Goal: Task Accomplishment & Management: Manage account settings

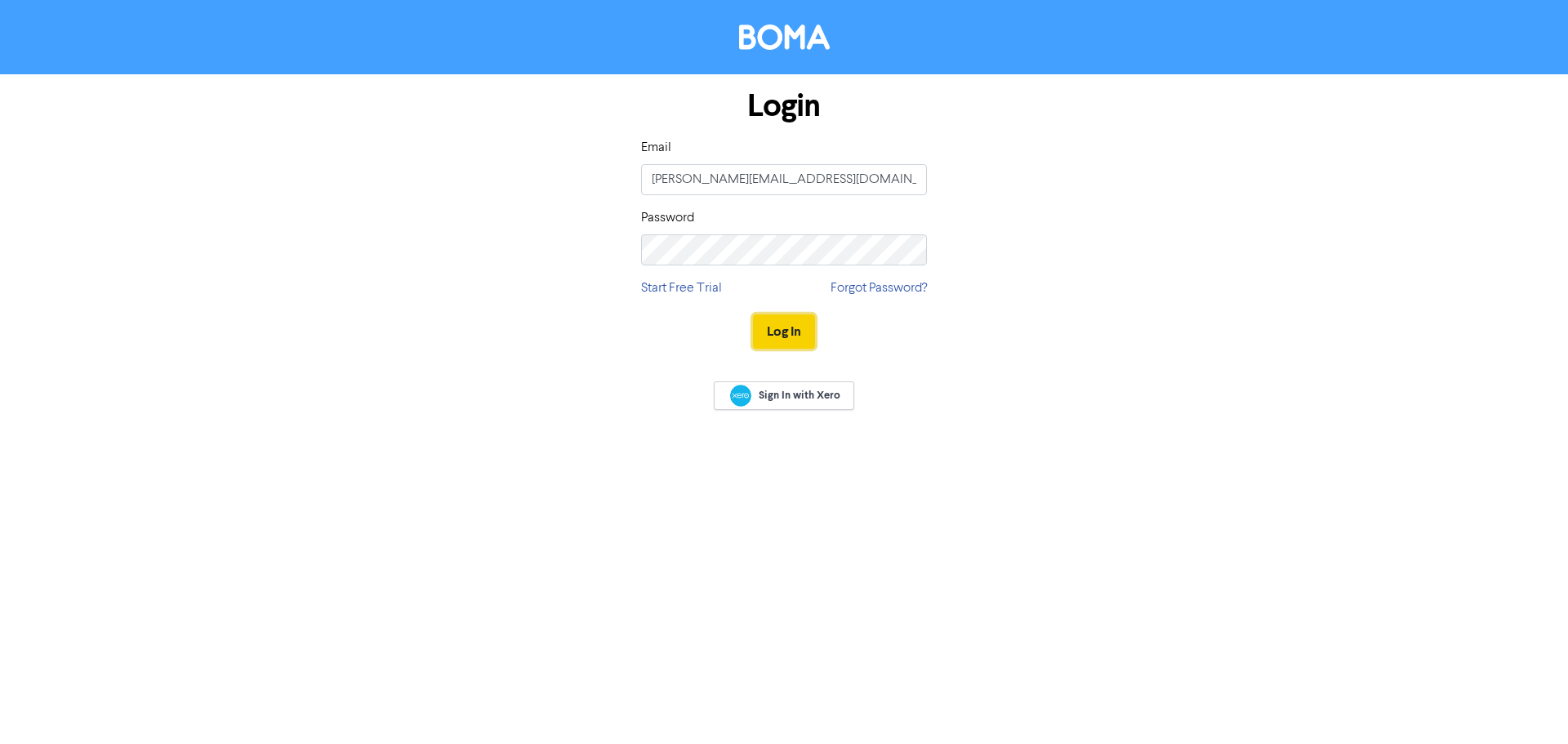
click at [800, 331] on button "Log In" at bounding box center [784, 331] width 62 height 34
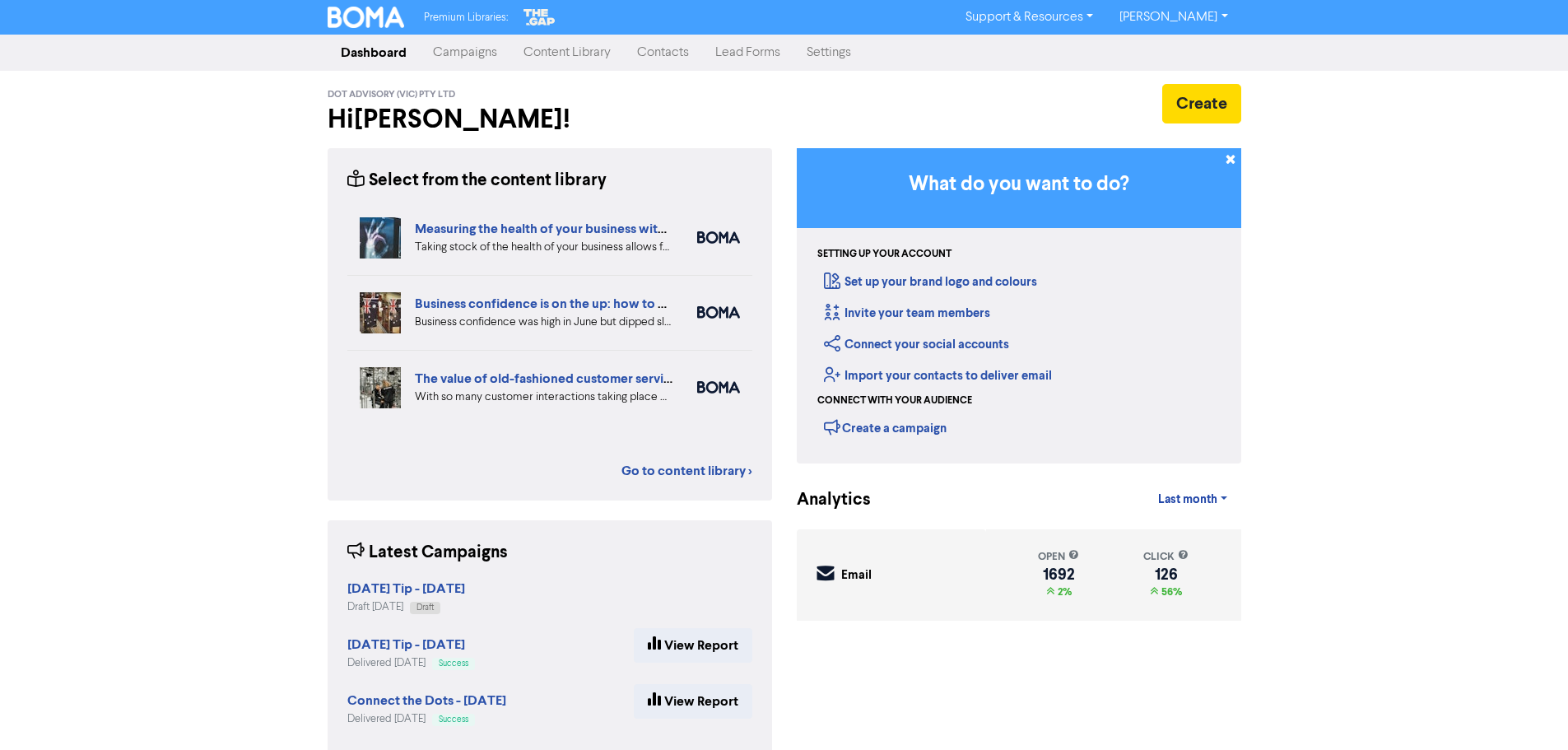
click at [457, 53] on link "Campaigns" at bounding box center [464, 53] width 90 height 33
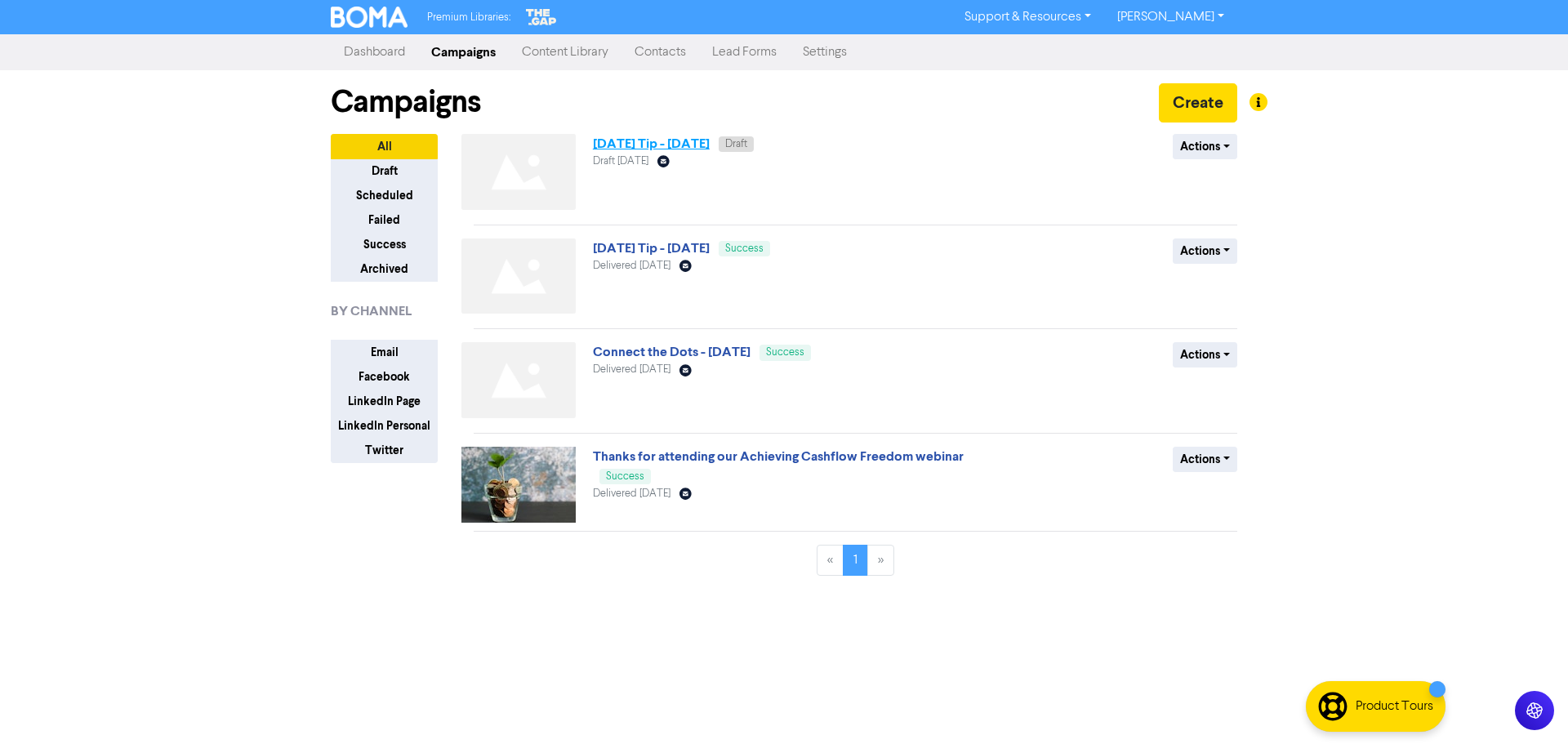
click at [709, 142] on link "[DATE] Tip - [DATE]" at bounding box center [651, 144] width 117 height 16
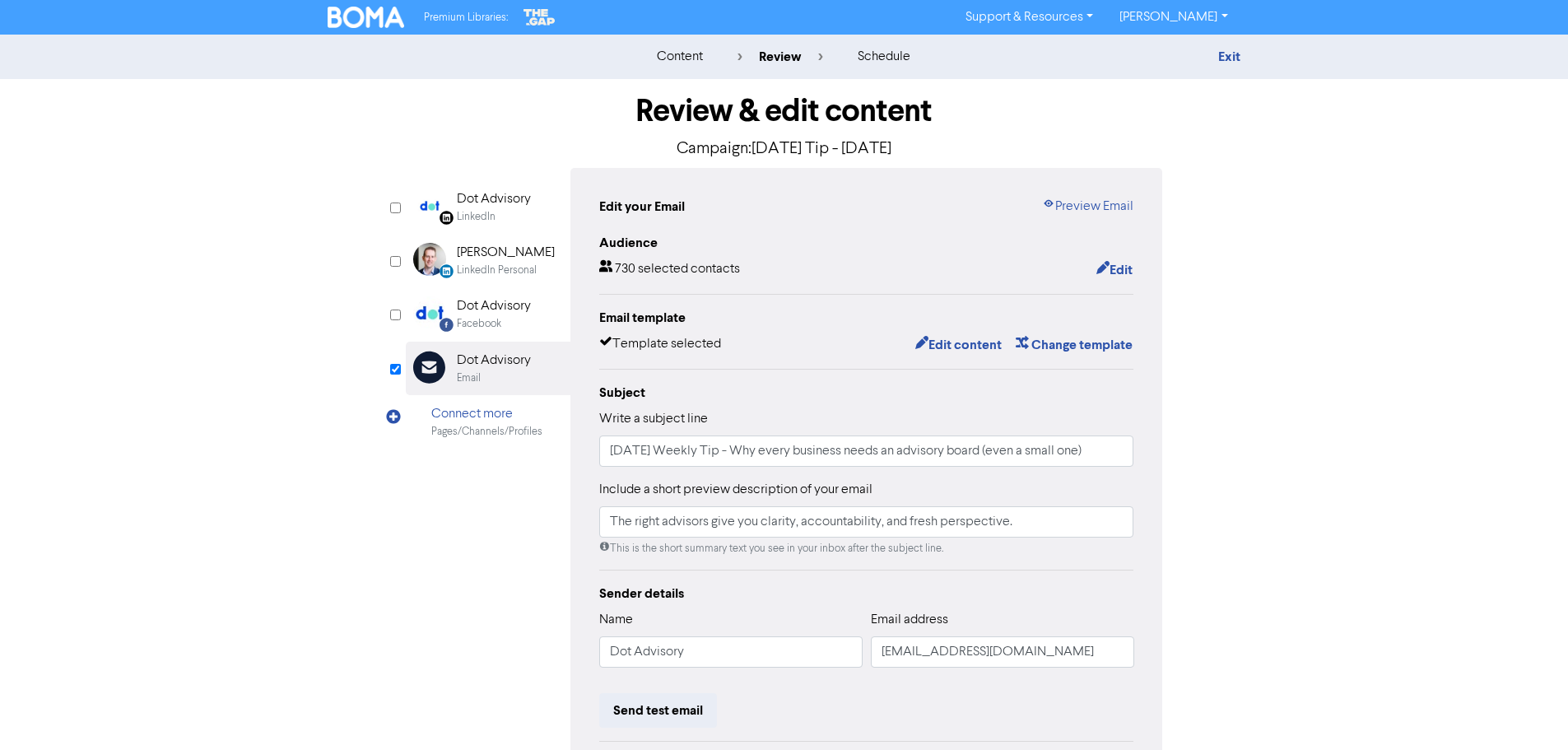
click at [1285, 455] on div "content review schedule Exit Review & edit content Campaign: [DATE] Tip - [DATE…" at bounding box center [784, 487] width 1568 height 907
click at [1104, 203] on link "Preview Email" at bounding box center [1088, 206] width 91 height 20
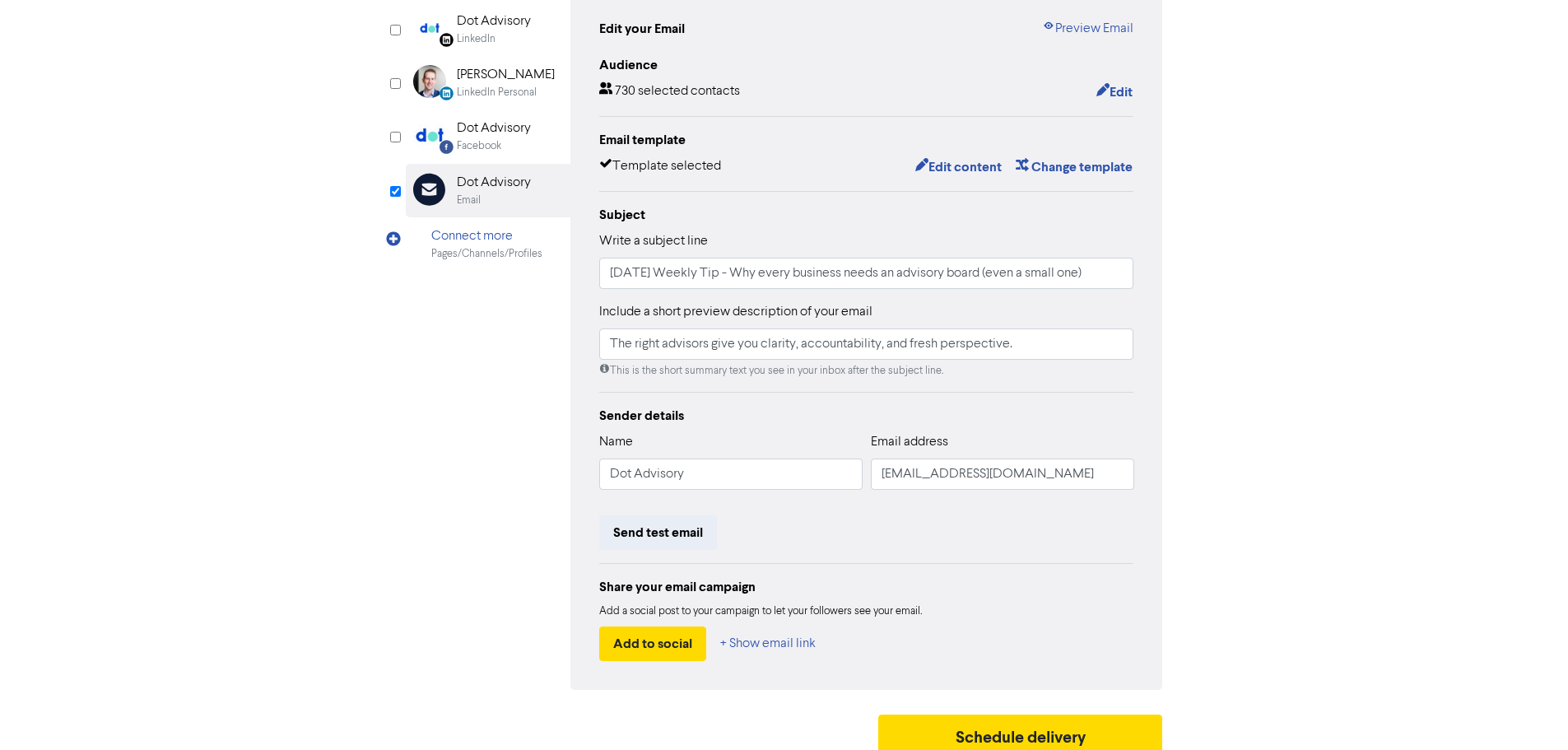
scroll to position [194, 0]
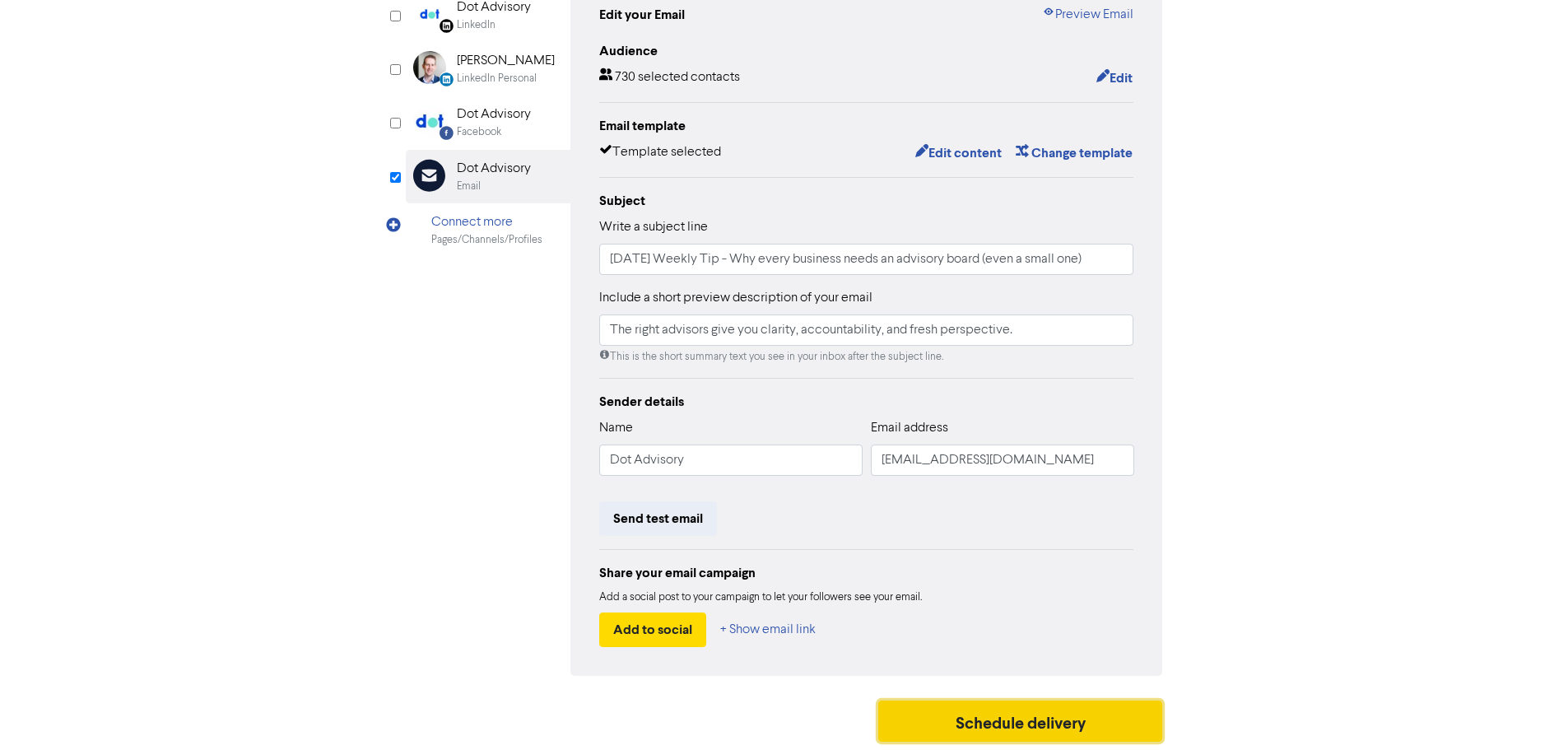
click at [1029, 711] on button "Schedule delivery" at bounding box center [1021, 721] width 285 height 41
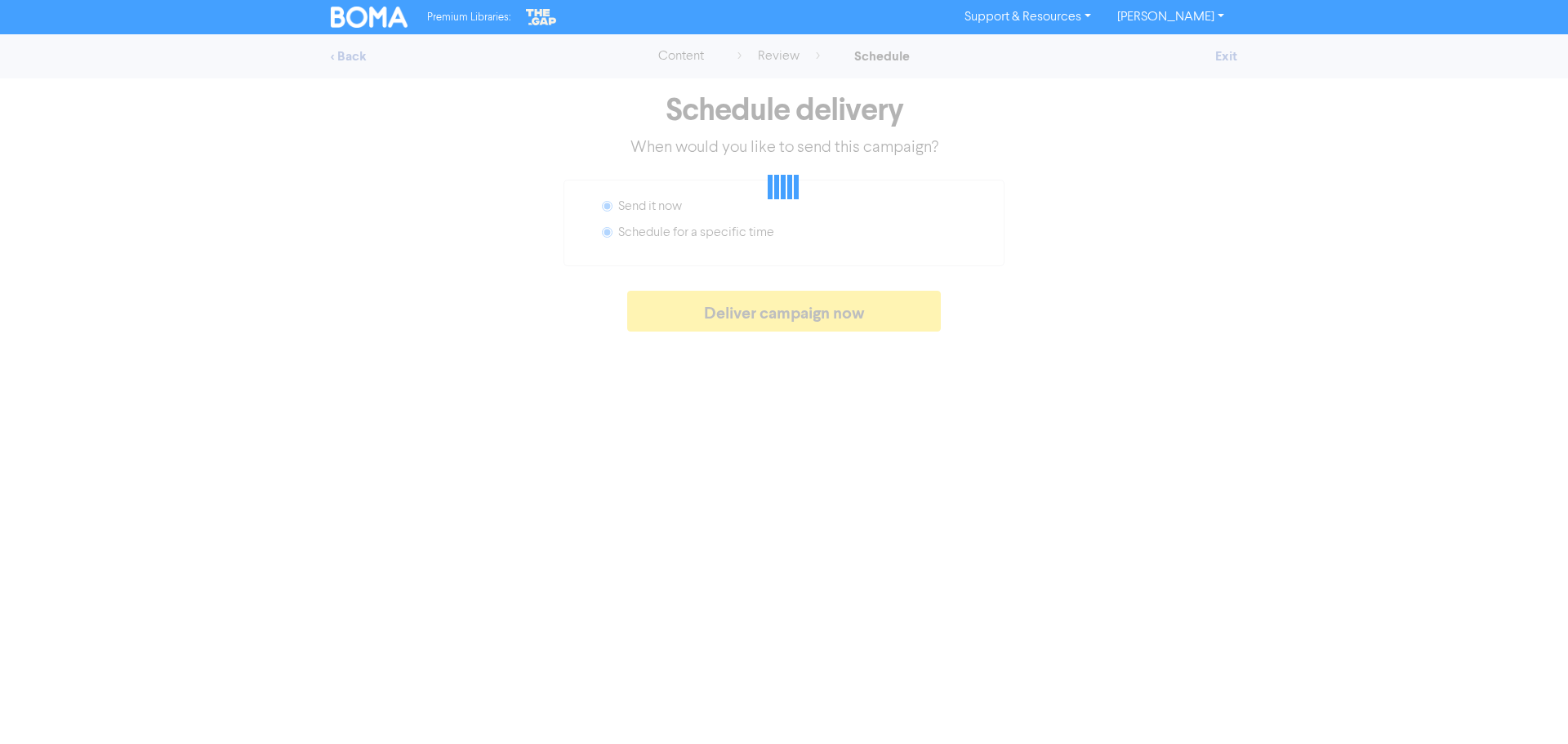
radio input "false"
radio input "true"
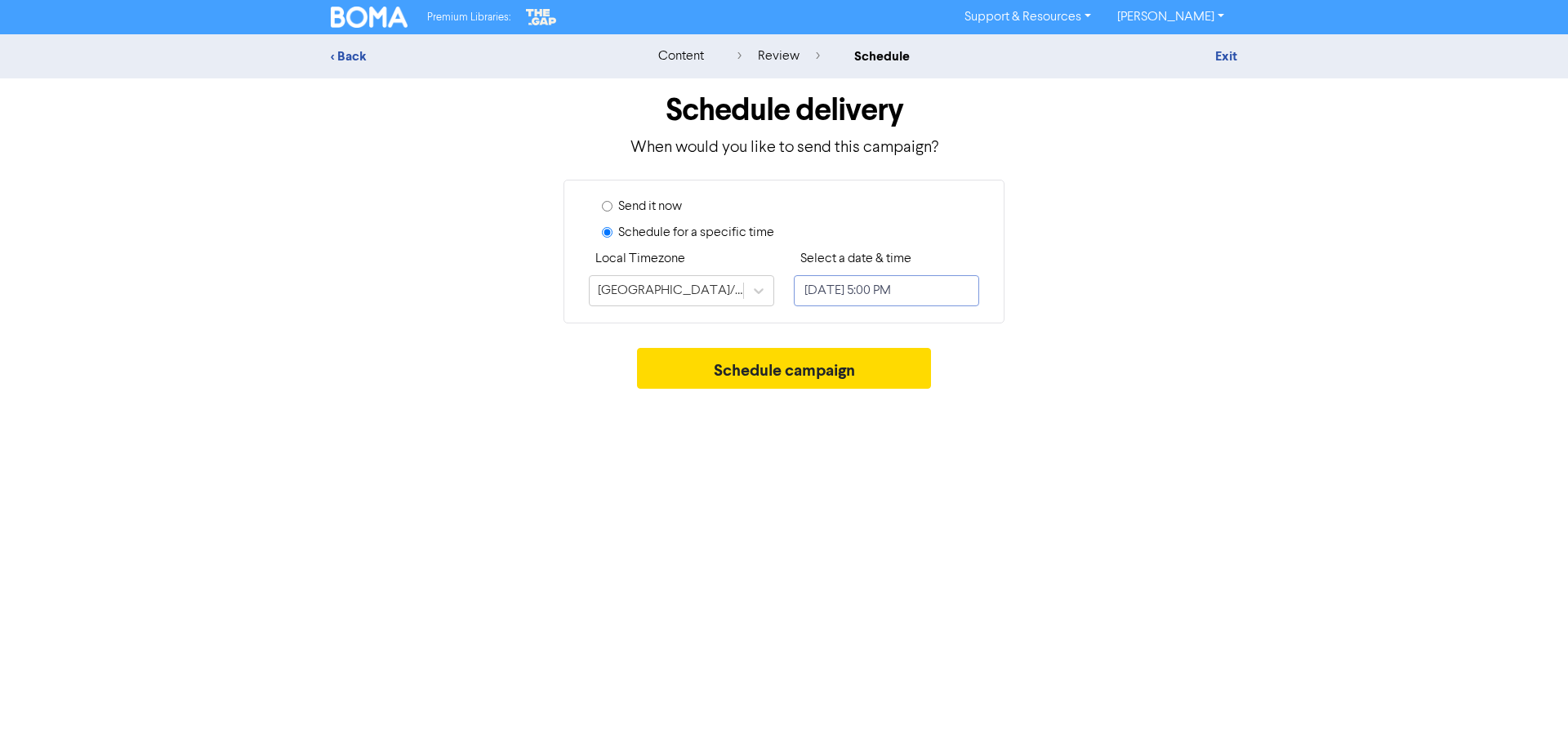
select select "8"
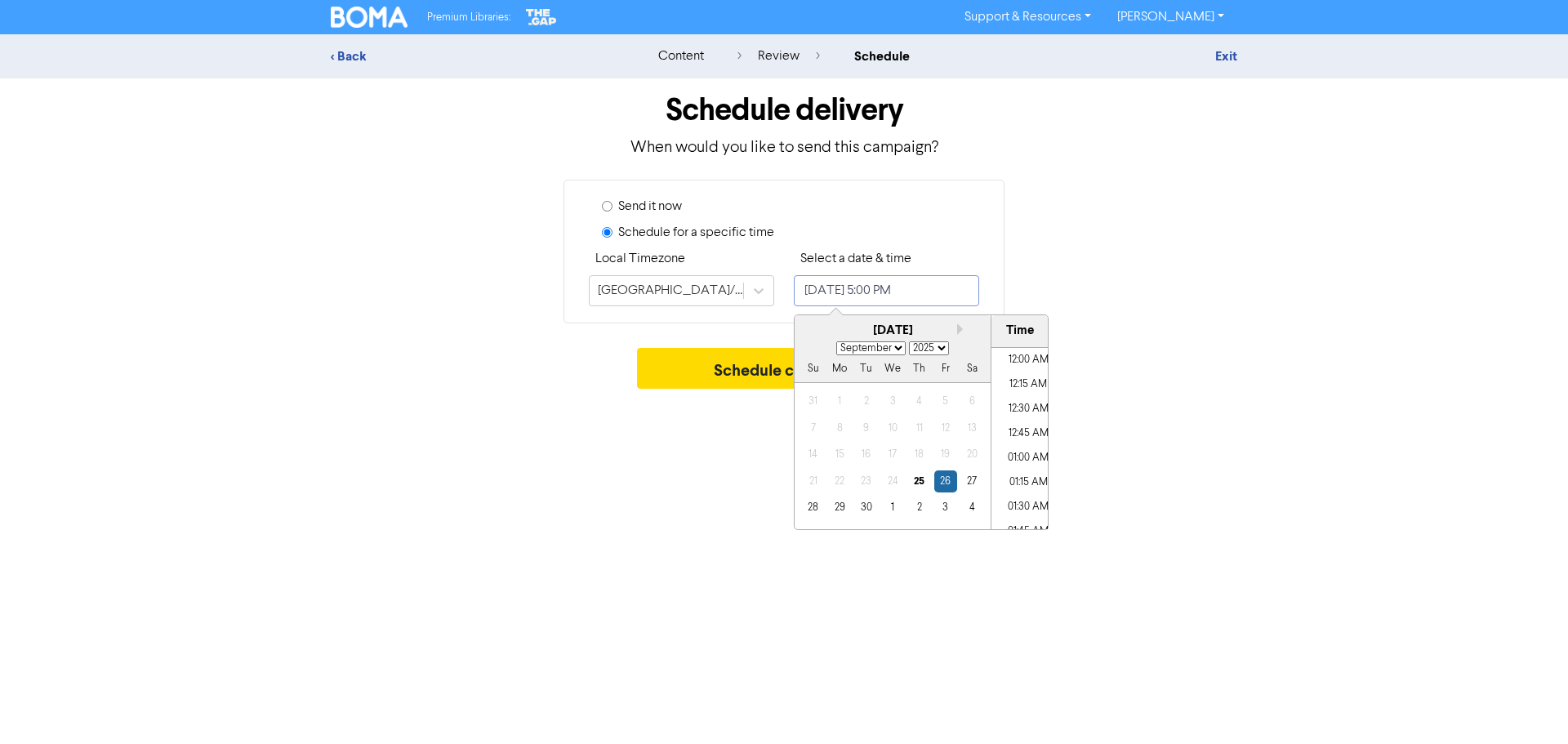
click at [892, 297] on input "[DATE] 5:00 PM" at bounding box center [886, 290] width 185 height 31
click at [1025, 447] on li "08:00 AM" at bounding box center [1028, 454] width 73 height 25
type input "[DATE] 8:00 AM"
click at [1246, 395] on div "Schedule delivery When would you like to send this campaign? Send it now Schedu…" at bounding box center [784, 237] width 931 height 319
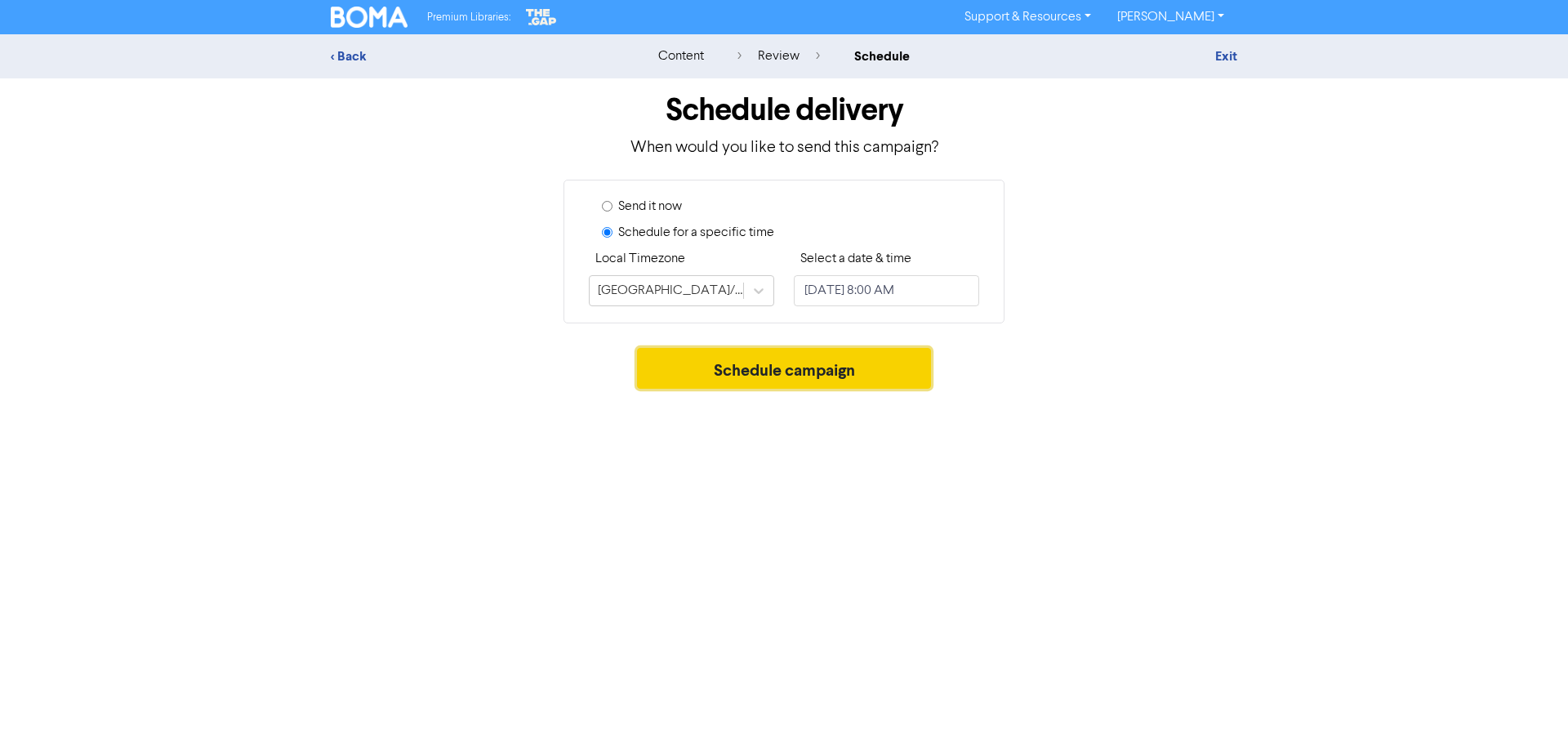
click at [801, 377] on button "Schedule campaign" at bounding box center [784, 368] width 295 height 41
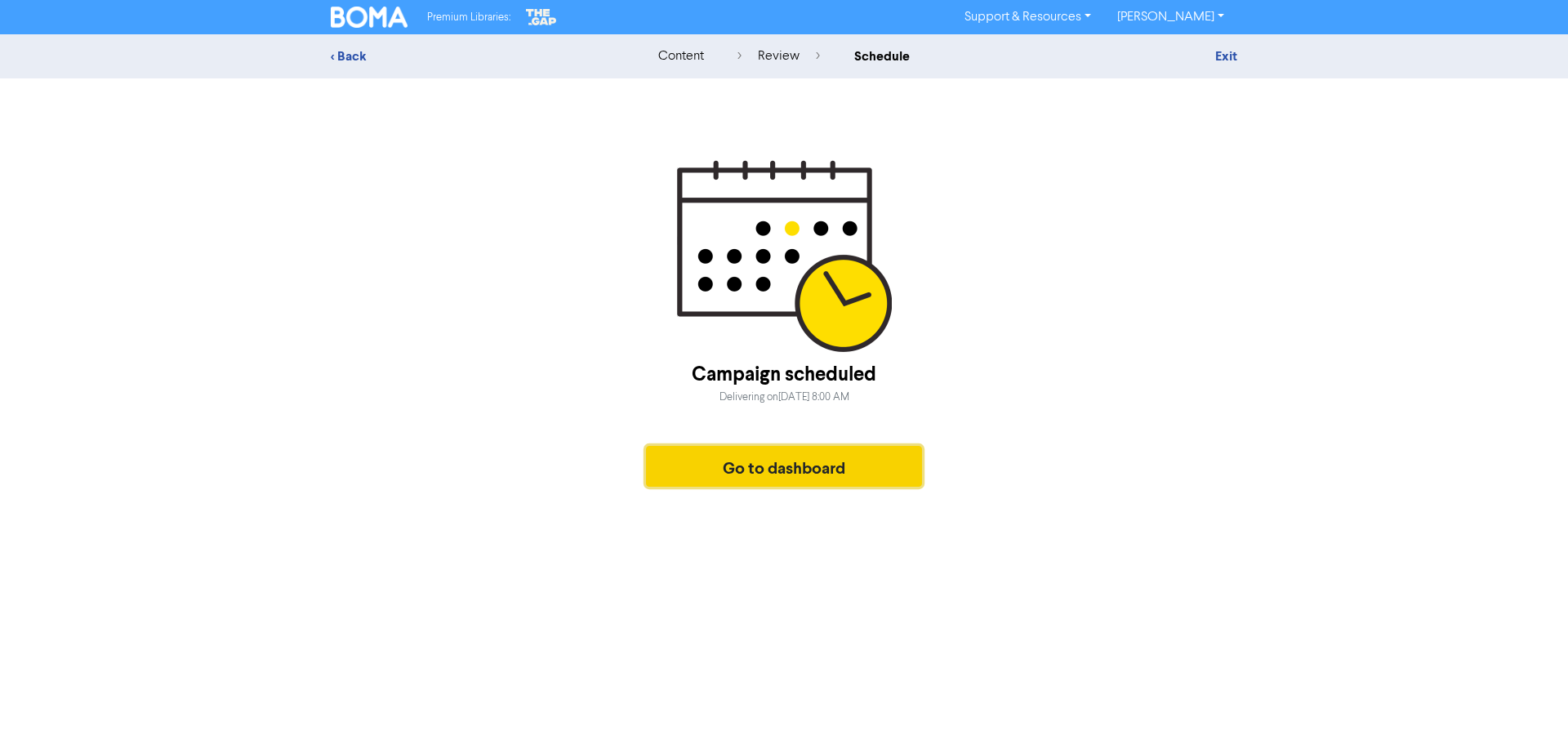
click at [884, 478] on button "Go to dashboard" at bounding box center [784, 466] width 276 height 41
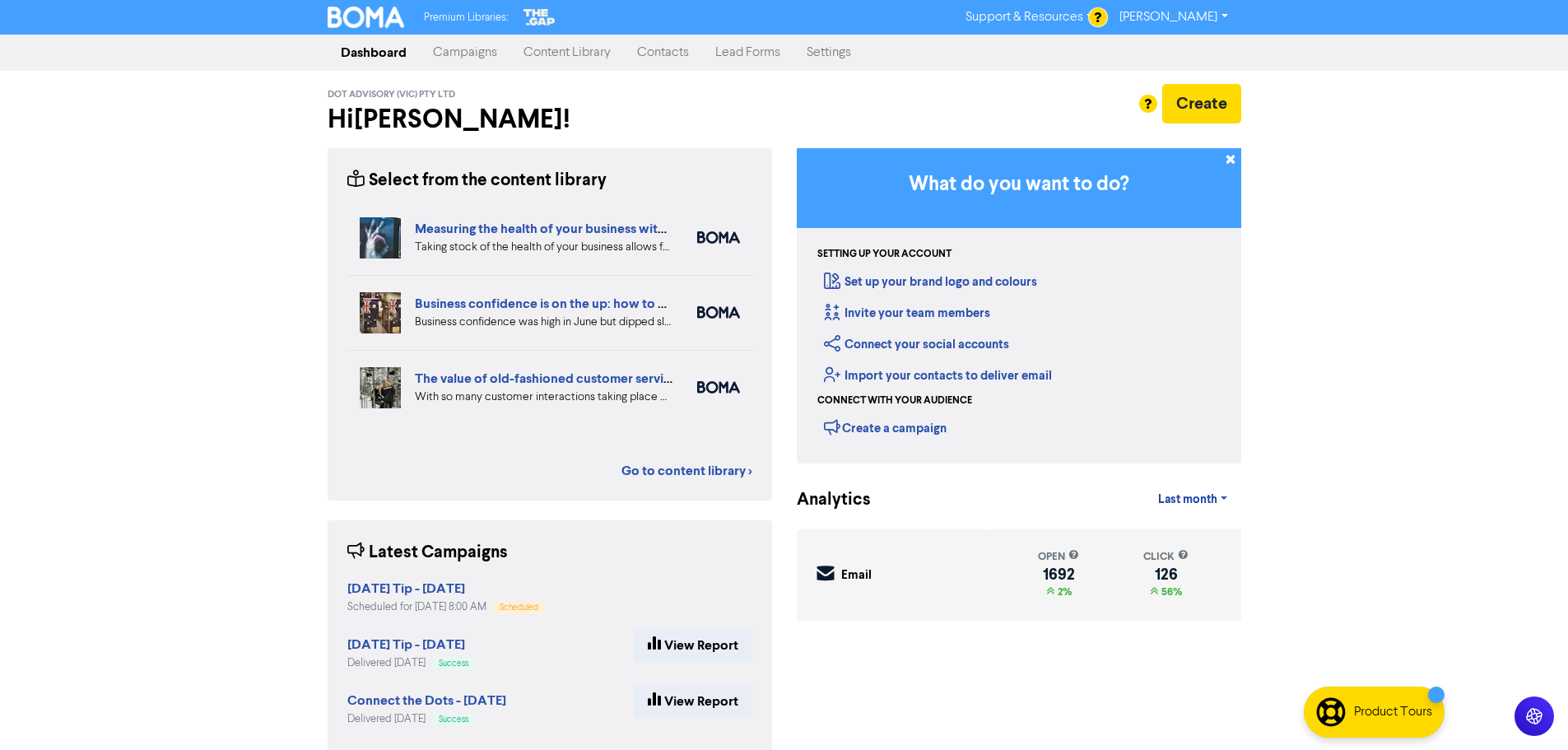
click at [459, 47] on link "Campaigns" at bounding box center [464, 53] width 90 height 33
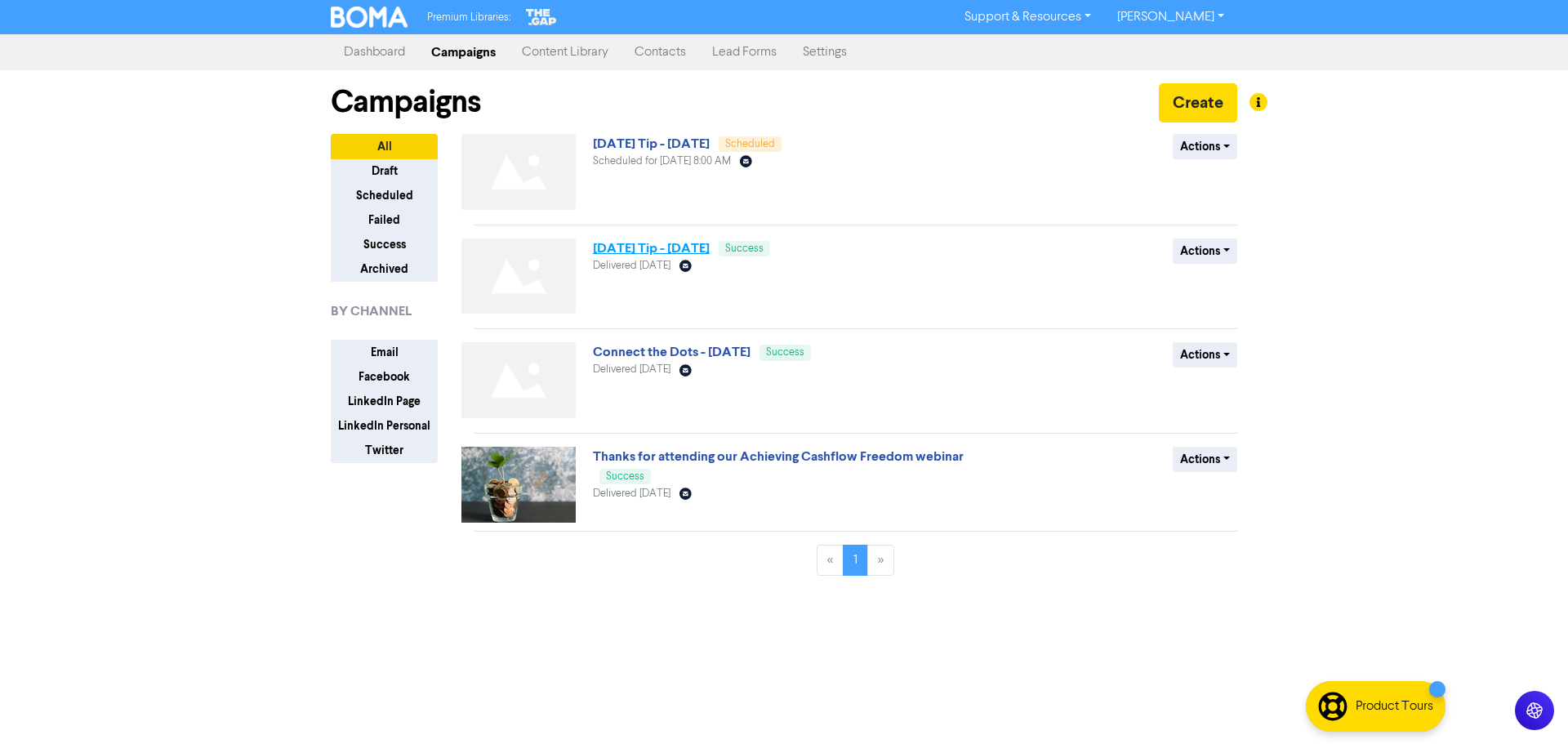
click at [709, 248] on link "[DATE] Tip - [DATE]" at bounding box center [651, 248] width 117 height 16
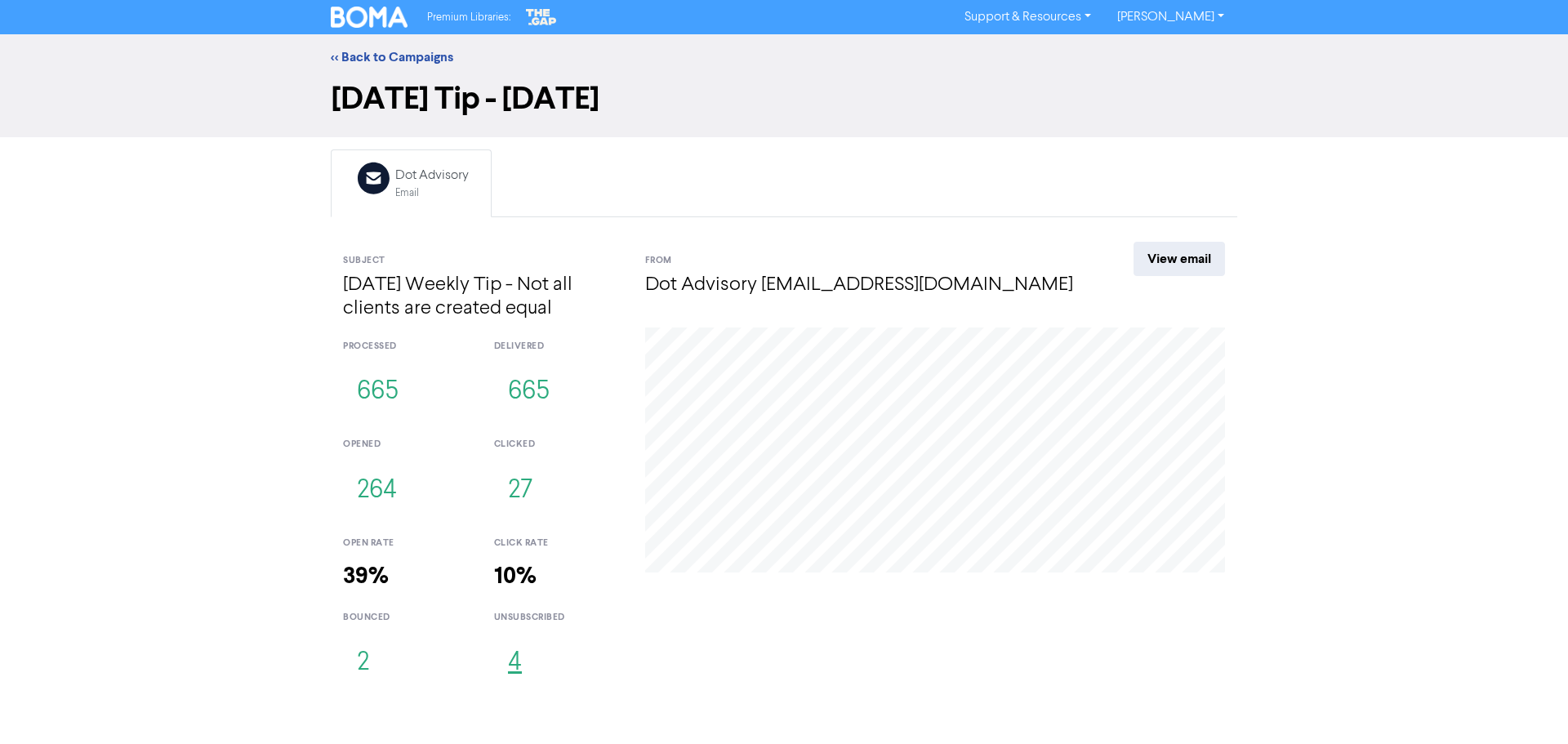
click at [515, 662] on button "4" at bounding box center [514, 662] width 42 height 54
click at [361, 660] on button "2" at bounding box center [362, 662] width 40 height 54
click at [760, 665] on div at bounding box center [935, 512] width 604 height 370
click at [411, 59] on link "<< Back to Campaigns" at bounding box center [391, 56] width 122 height 16
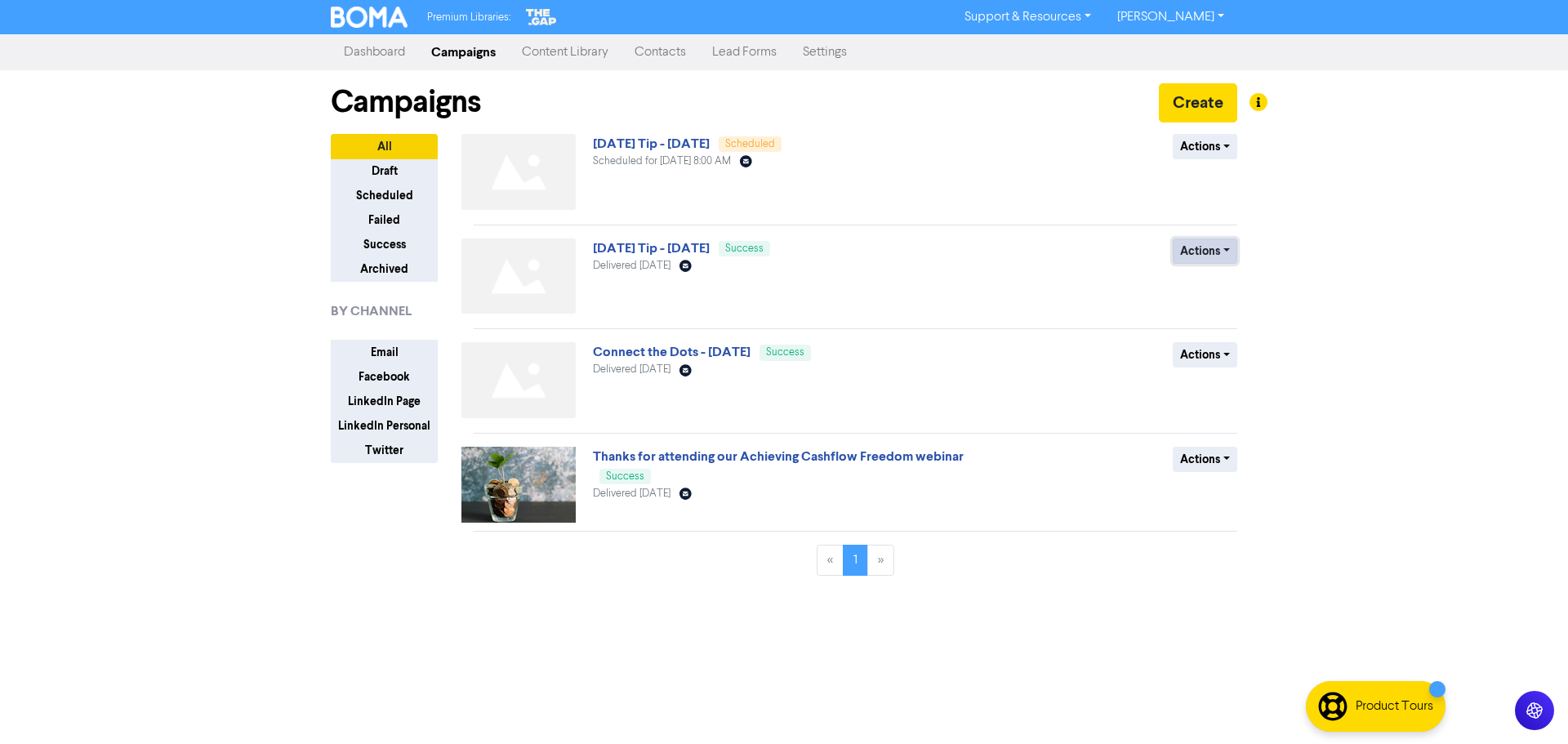
click at [1228, 255] on button "Actions" at bounding box center [1204, 251] width 64 height 26
click at [1213, 310] on button "Archive" at bounding box center [1237, 312] width 129 height 26
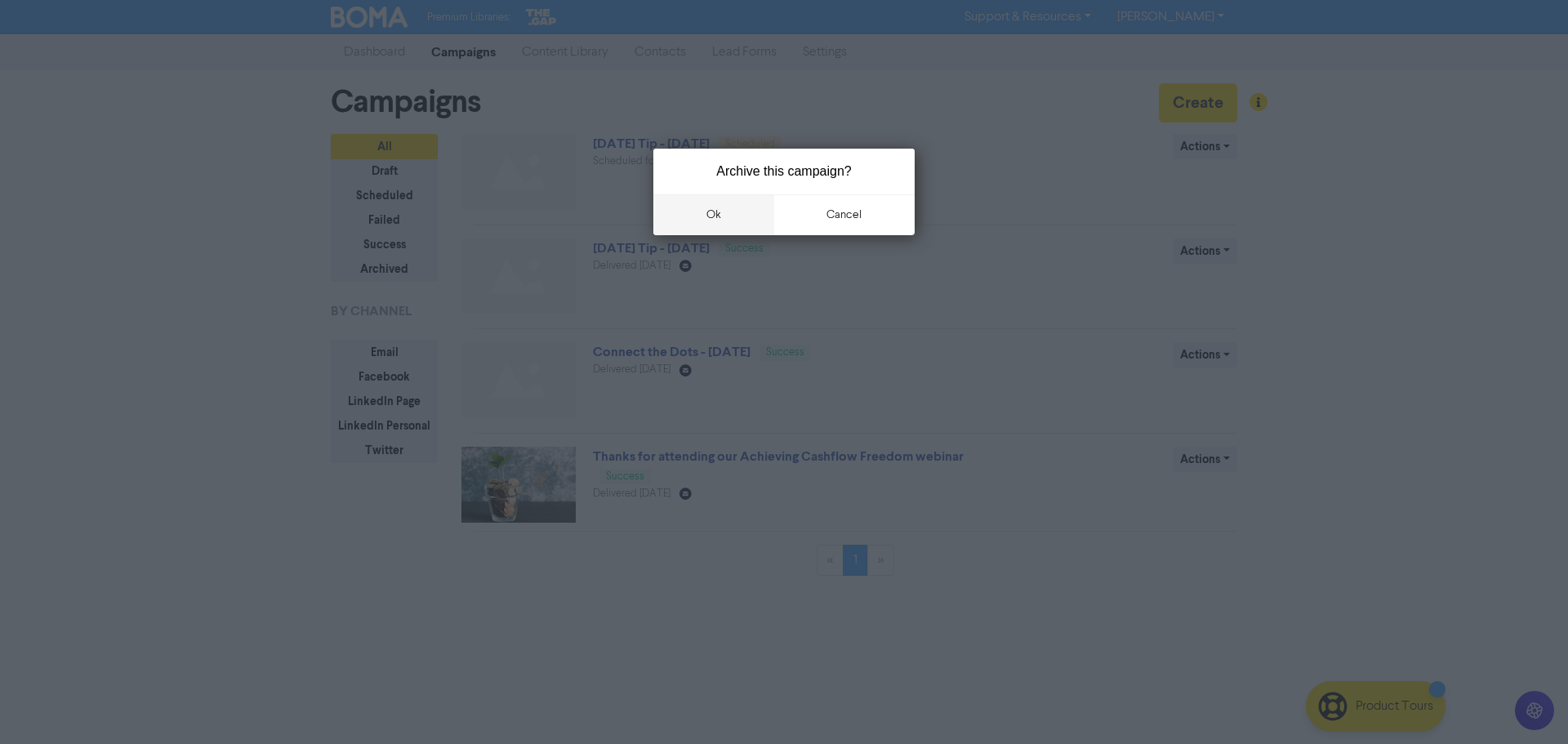
click at [737, 209] on button "ok" at bounding box center [713, 214] width 120 height 41
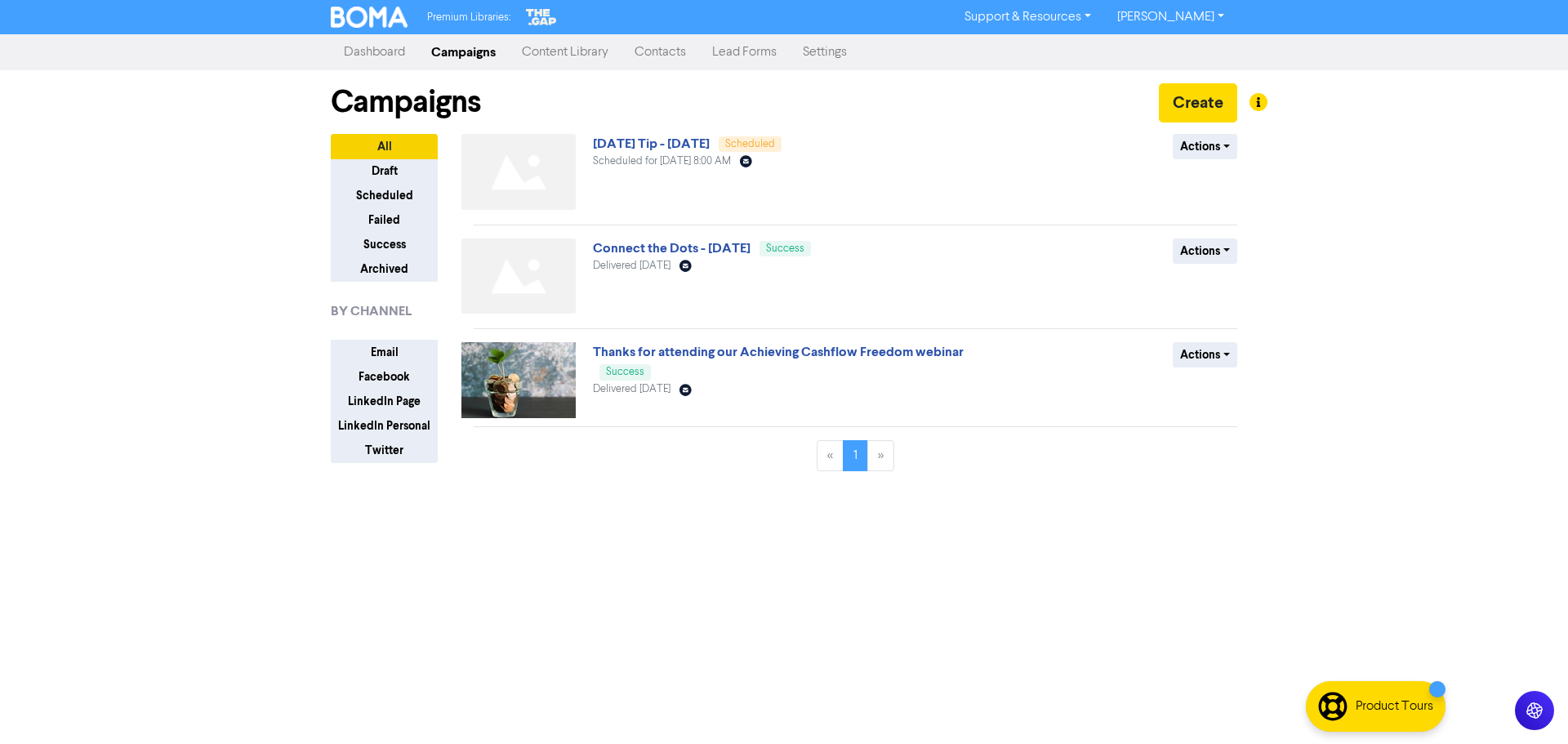
click at [1424, 256] on div "Premium Libraries: Support & Resources Video Tutorials FAQ & Guides Marketing E…" at bounding box center [784, 372] width 1568 height 744
click at [717, 585] on div "Premium Libraries: Support & Resources Video Tutorials FAQ & Guides Marketing E…" at bounding box center [784, 372] width 1568 height 744
